Goal: Information Seeking & Learning: Learn about a topic

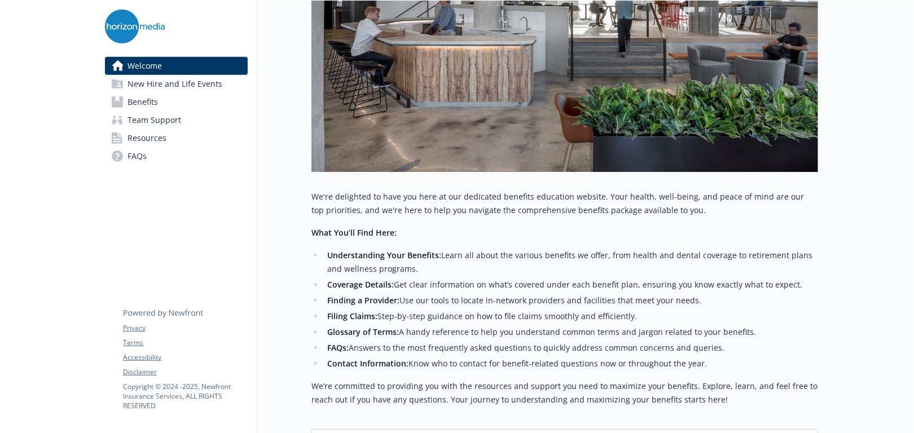
scroll to position [395, 0]
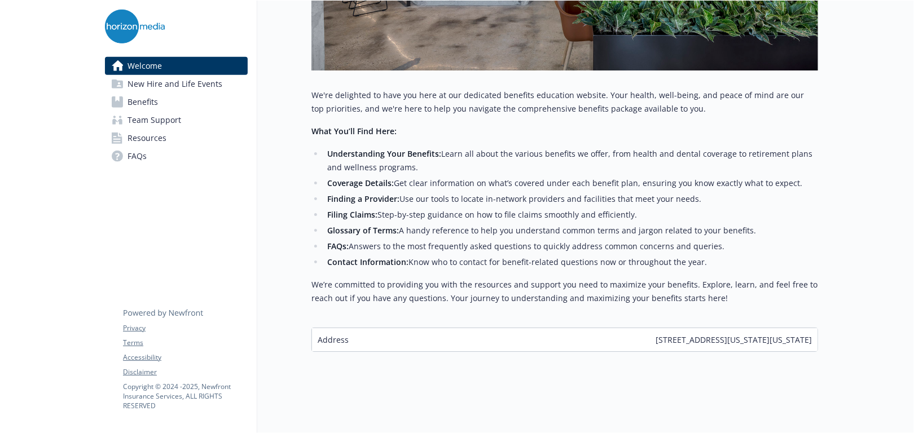
click at [183, 98] on link "Benefits" at bounding box center [176, 102] width 143 height 18
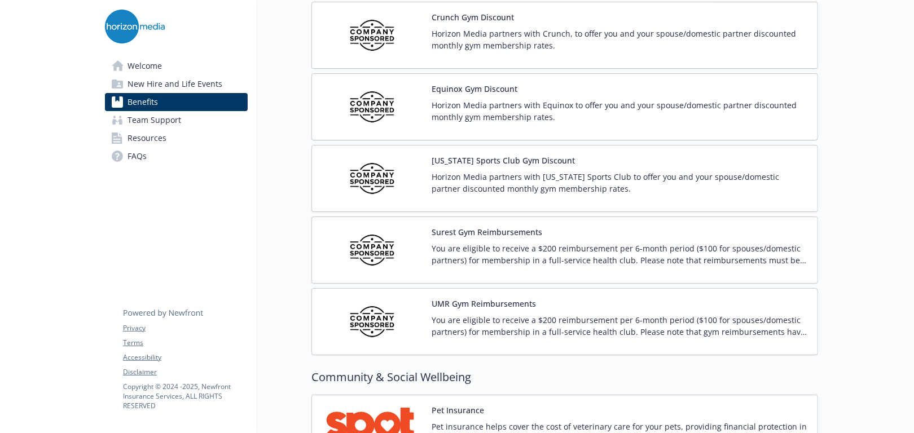
scroll to position [2595, 0]
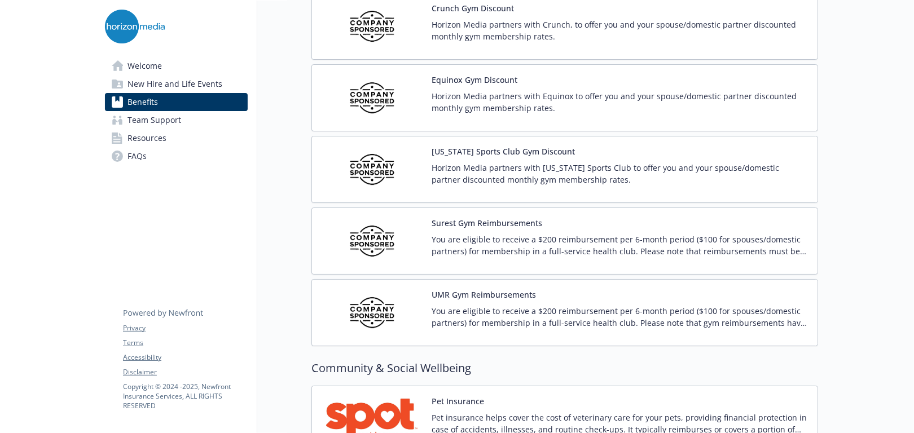
click at [663, 256] on div "You are eligible to receive a $200 reimbursement per 6-month period ($100 for s…" at bounding box center [620, 250] width 377 height 32
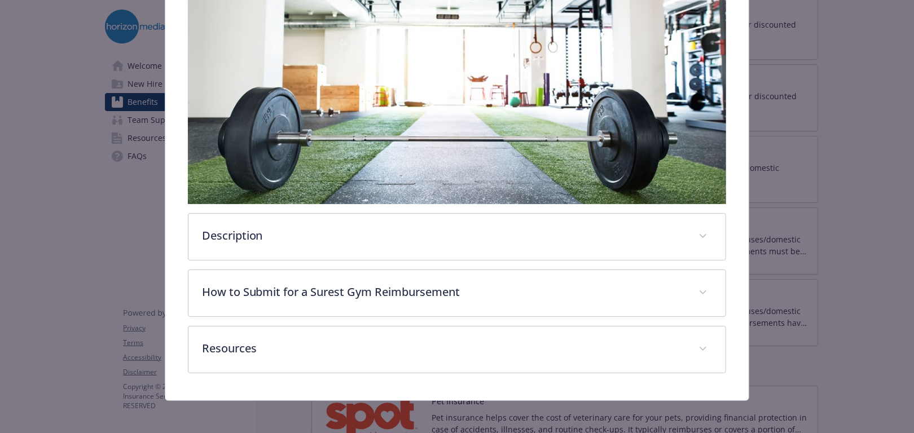
scroll to position [228, 0]
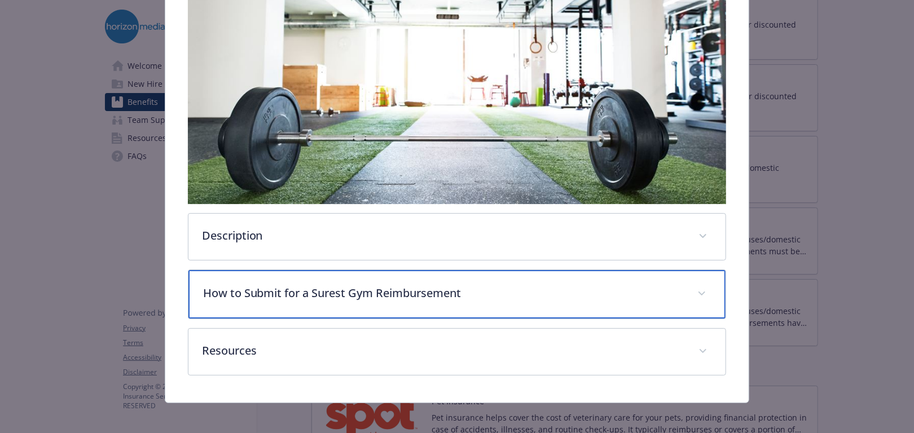
click at [320, 291] on p "How to Submit for a Surest Gym Reimbursement" at bounding box center [443, 293] width 481 height 17
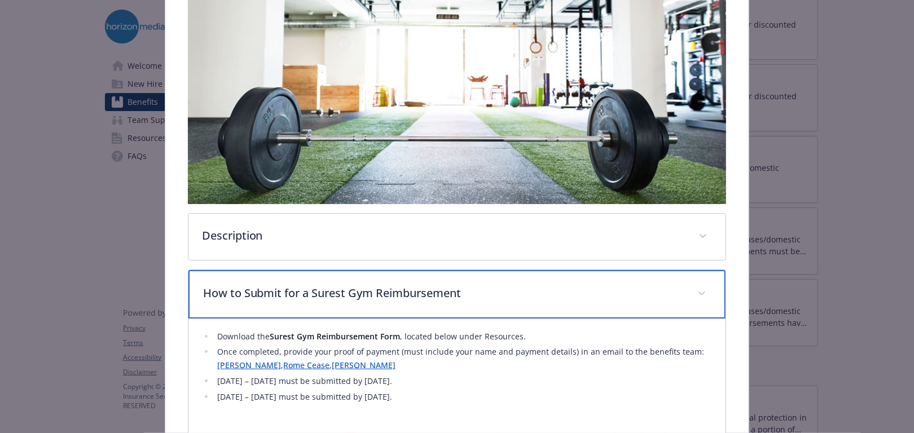
scroll to position [285, 0]
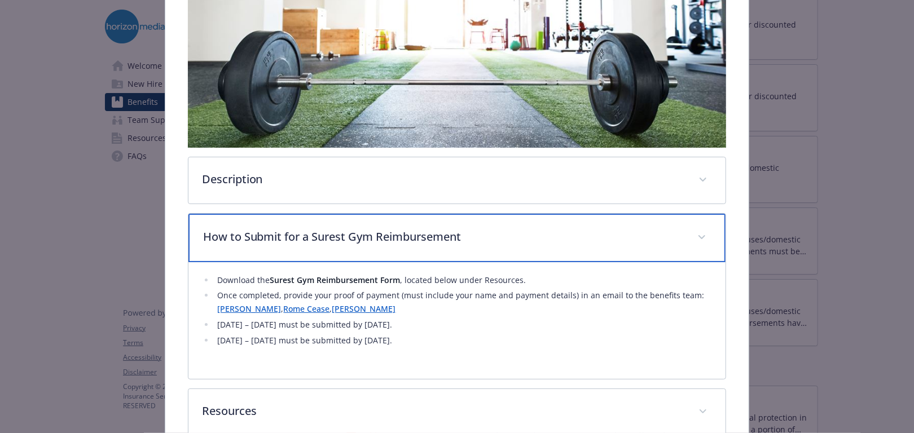
click at [373, 228] on p "How to Submit for a Surest Gym Reimbursement" at bounding box center [443, 236] width 481 height 17
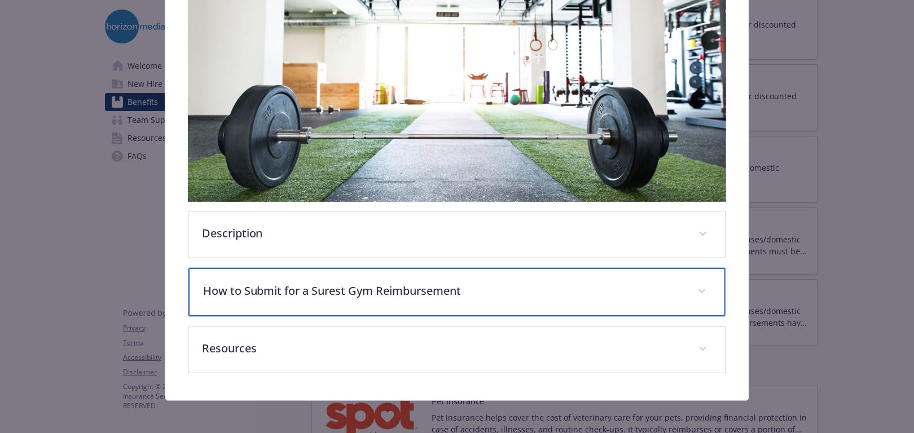
scroll to position [231, 0]
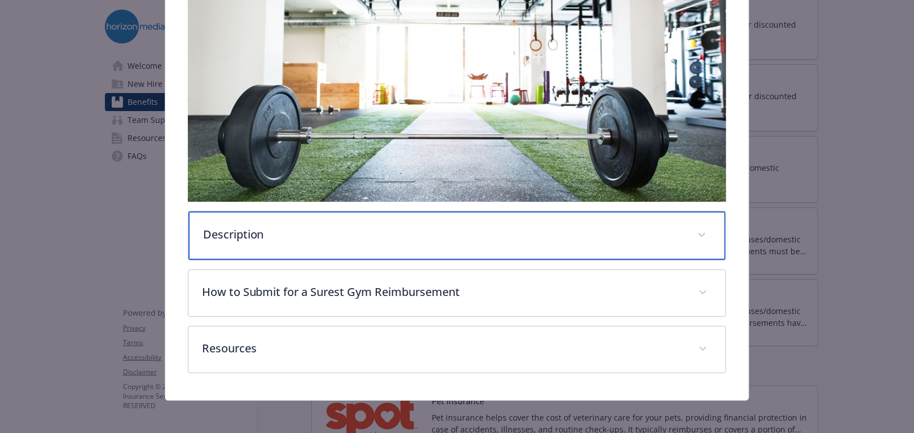
click at [358, 236] on p "Description" at bounding box center [443, 234] width 481 height 17
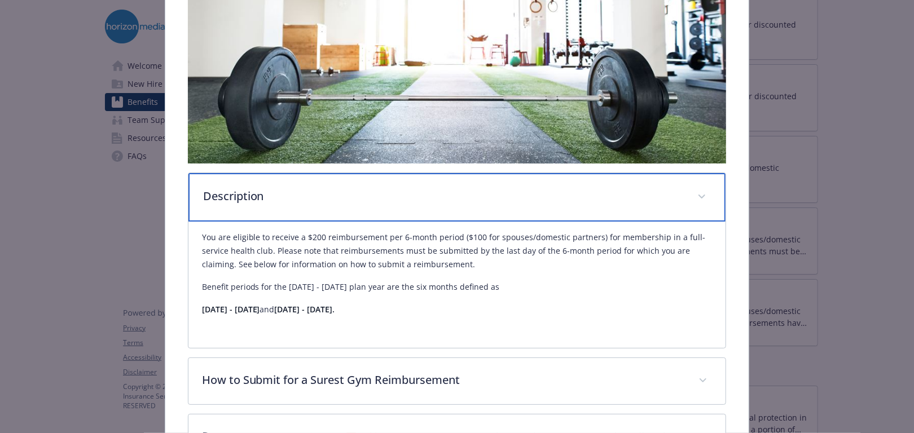
scroll to position [344, 0]
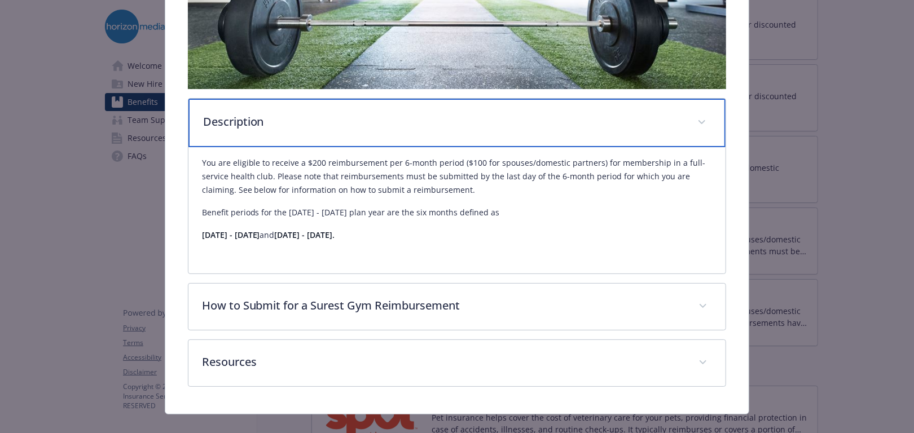
click at [349, 135] on div "Description" at bounding box center [457, 123] width 538 height 49
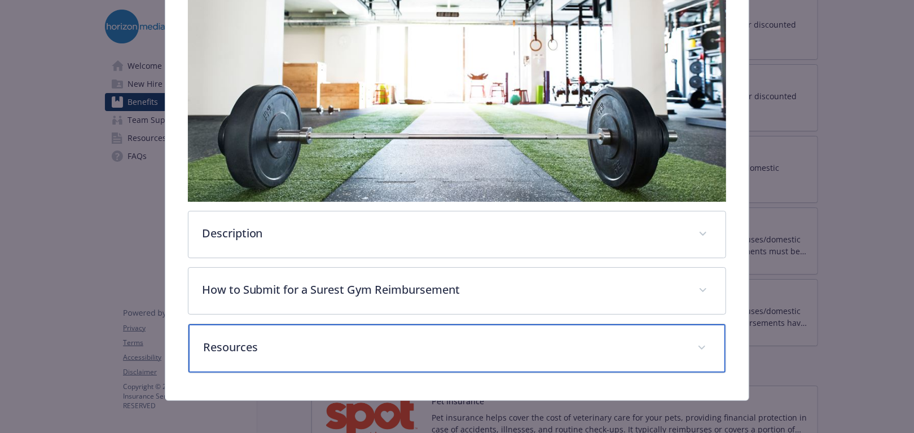
click at [314, 350] on p "Resources" at bounding box center [443, 347] width 481 height 17
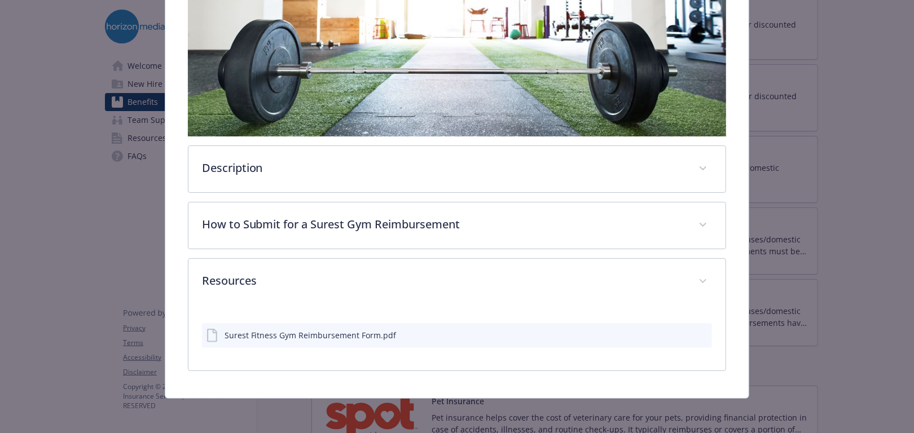
click at [349, 336] on div "Surest Fitness Gym Reimbursement Form.pdf" at bounding box center [310, 335] width 172 height 12
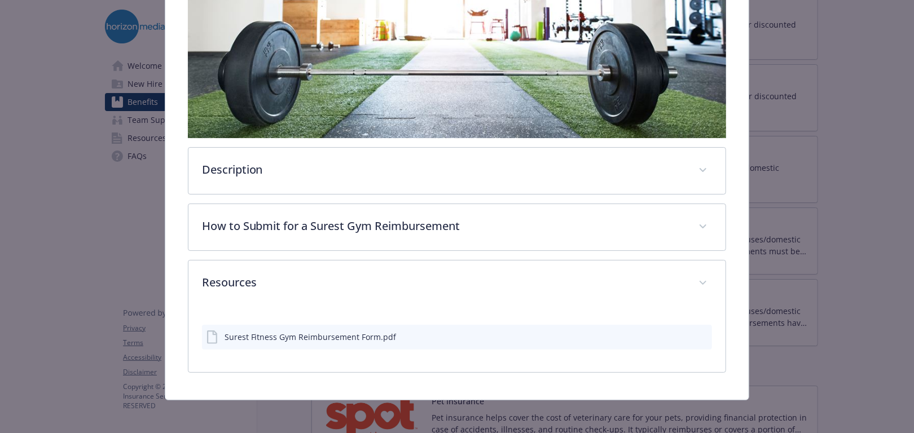
scroll to position [0, 0]
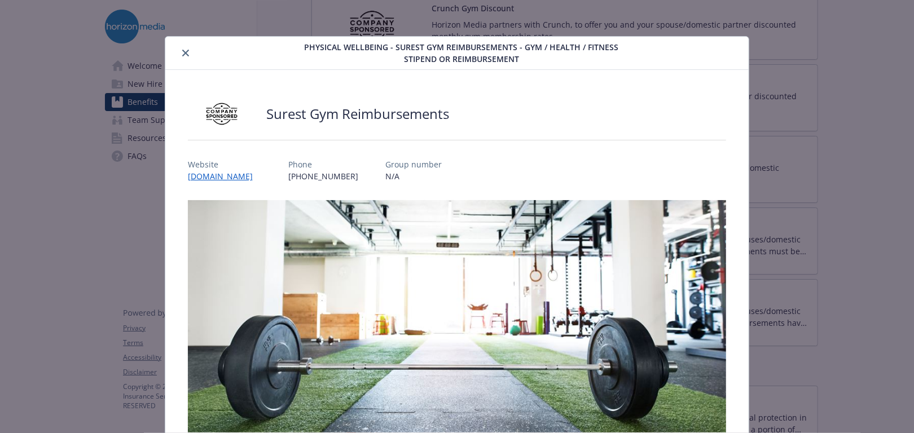
click at [182, 53] on icon "close" at bounding box center [185, 53] width 7 height 7
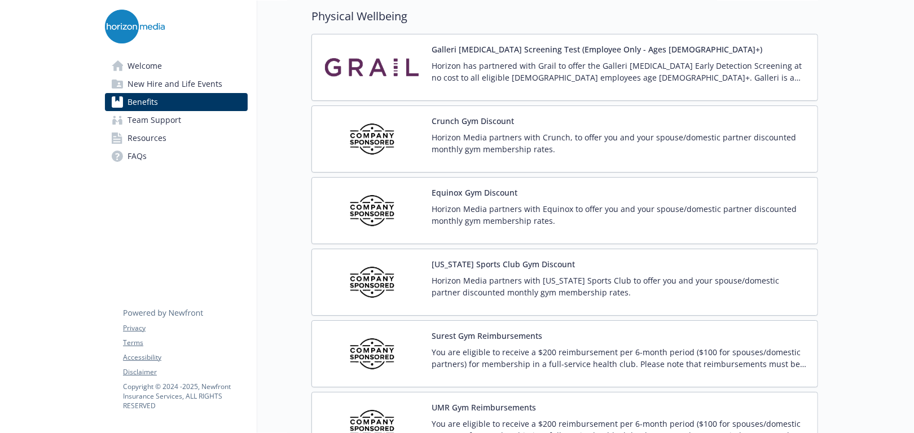
click at [558, 206] on p "Horizon Media partners with Equinox to offer you and your spouse/domestic partn…" at bounding box center [620, 215] width 377 height 24
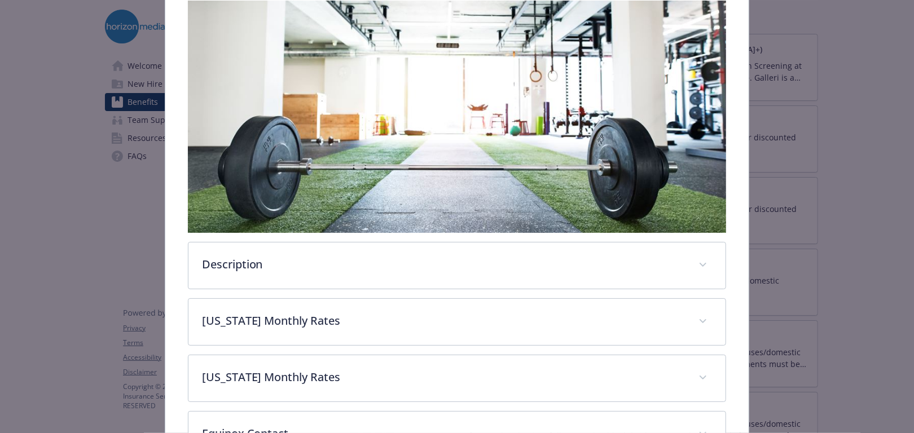
scroll to position [285, 0]
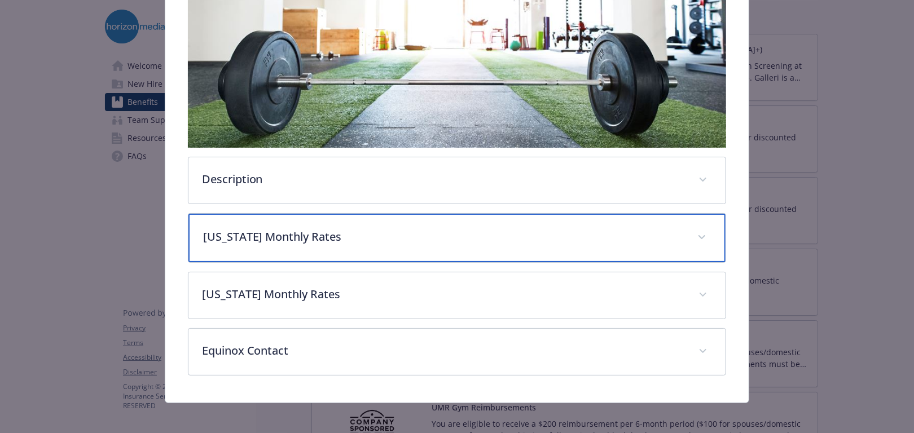
click at [342, 234] on p "[US_STATE] Monthly Rates" at bounding box center [443, 236] width 481 height 17
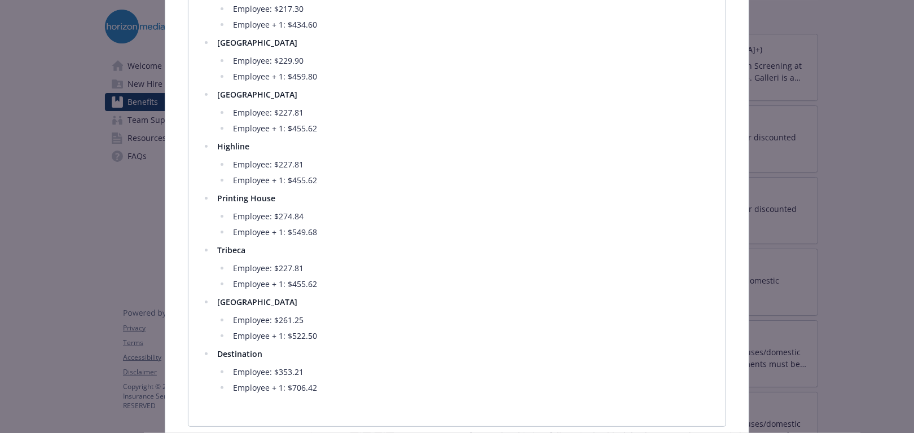
scroll to position [621, 0]
drag, startPoint x: 275, startPoint y: 267, endPoint x: 305, endPoint y: 268, distance: 29.9
click at [305, 268] on li "Employee: $227.81" at bounding box center [471, 271] width 482 height 14
click at [303, 269] on li "Employee: $227.81" at bounding box center [471, 271] width 482 height 14
click at [294, 270] on li "Employee: $227.81" at bounding box center [471, 271] width 482 height 14
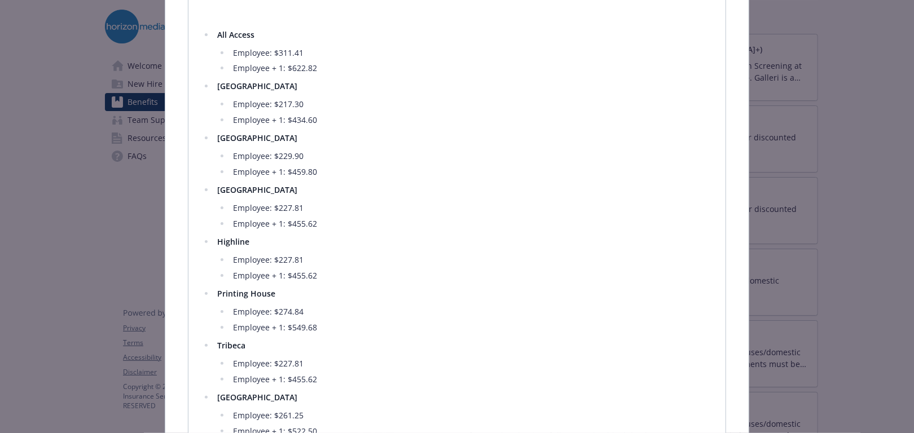
scroll to position [508, 0]
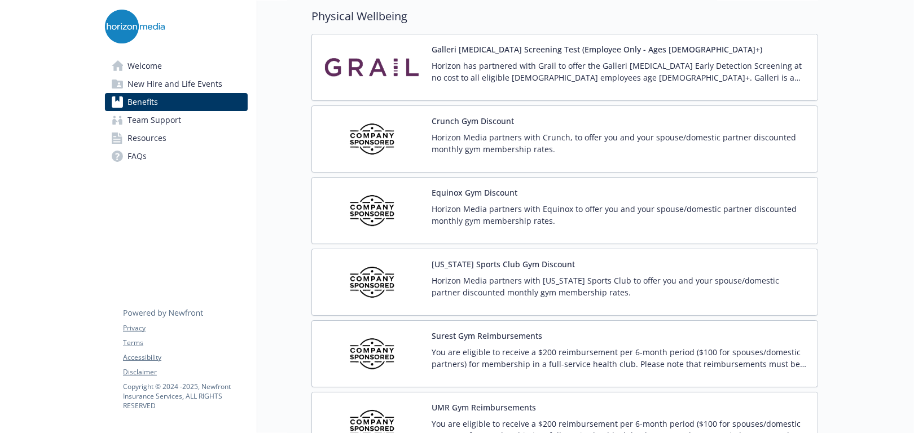
click at [368, 136] on img at bounding box center [372, 139] width 102 height 48
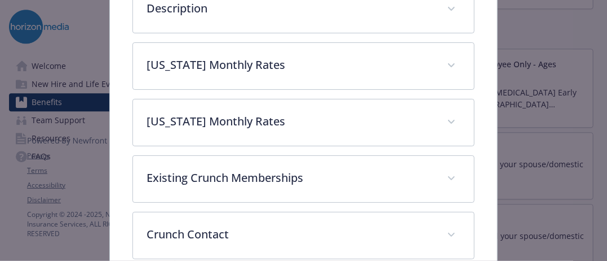
scroll to position [372, 0]
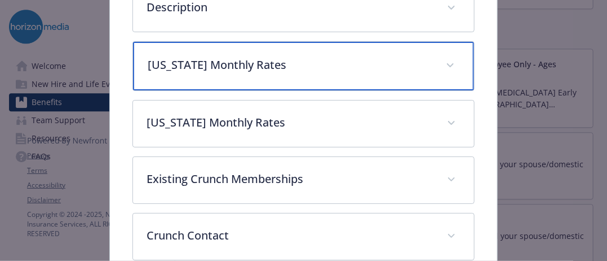
click at [267, 72] on div "[US_STATE] Monthly Rates" at bounding box center [303, 66] width 341 height 49
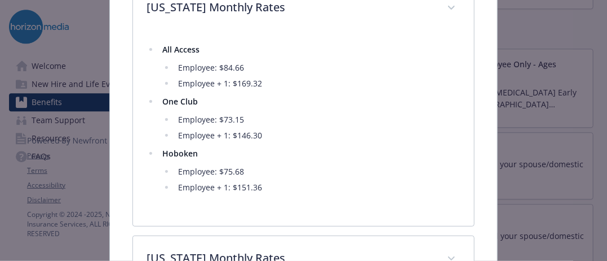
scroll to position [428, 0]
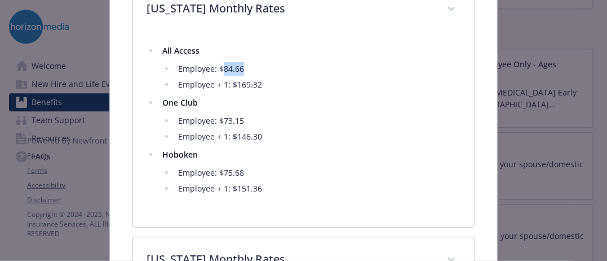
drag, startPoint x: 222, startPoint y: 67, endPoint x: 246, endPoint y: 67, distance: 24.8
click at [246, 67] on li "Employee: $84.66" at bounding box center [318, 69] width 286 height 14
click at [256, 138] on li "Employee + 1: $146.30" at bounding box center [318, 137] width 286 height 14
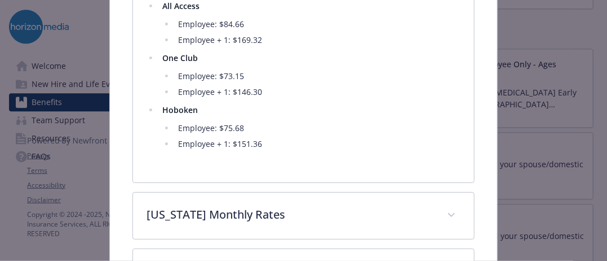
scroll to position [484, 0]
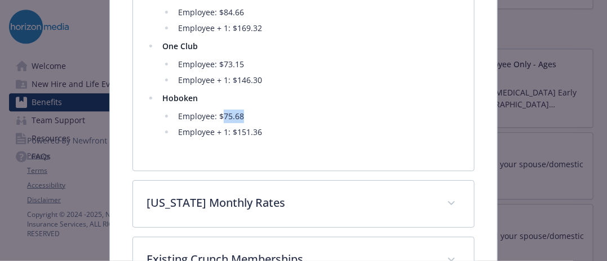
drag, startPoint x: 223, startPoint y: 109, endPoint x: 252, endPoint y: 114, distance: 29.7
click at [252, 114] on li "Employee: $75.68" at bounding box center [318, 116] width 286 height 14
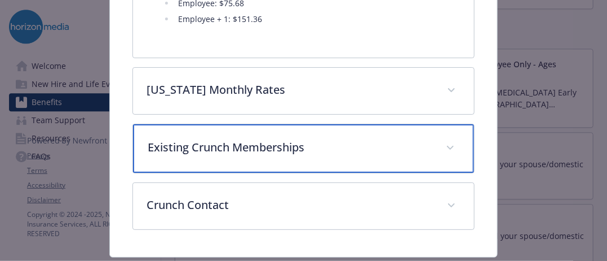
click at [263, 139] on p "Existing Crunch Memberships" at bounding box center [290, 147] width 285 height 17
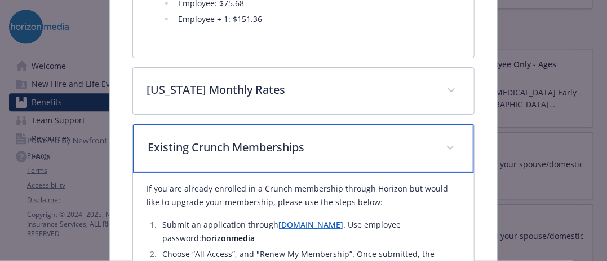
scroll to position [756, 0]
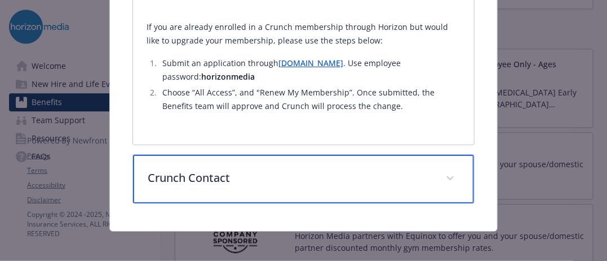
click at [263, 173] on p "Crunch Contact" at bounding box center [290, 177] width 285 height 17
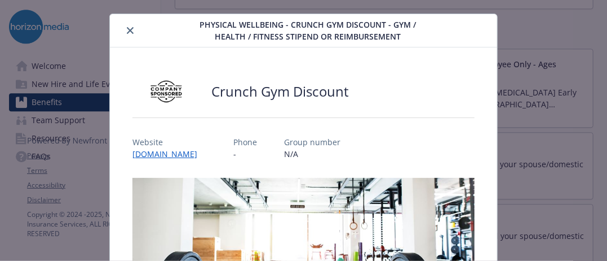
scroll to position [0, 0]
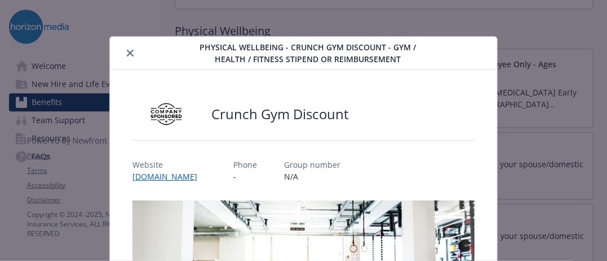
click at [128, 52] on icon "close" at bounding box center [130, 53] width 7 height 7
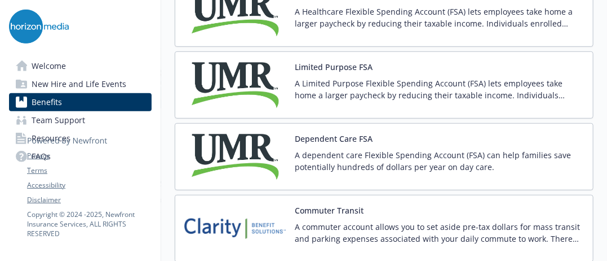
scroll to position [1718, 0]
